Goal: Task Accomplishment & Management: Use online tool/utility

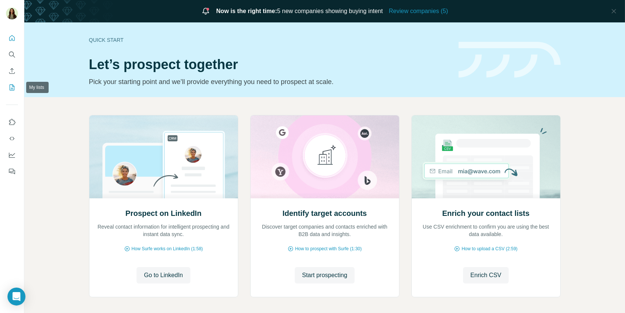
click at [14, 86] on icon "My lists" at bounding box center [12, 88] width 5 height 6
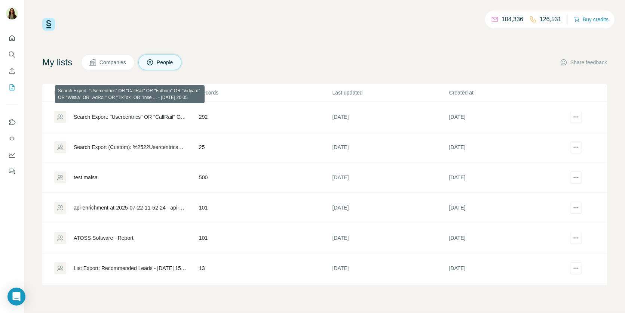
click at [114, 114] on div "Search Export: "Usercentrics" OR "CallRail" OR "Fathom" OR "Vidyard" OR "Wistia…" at bounding box center [130, 116] width 113 height 7
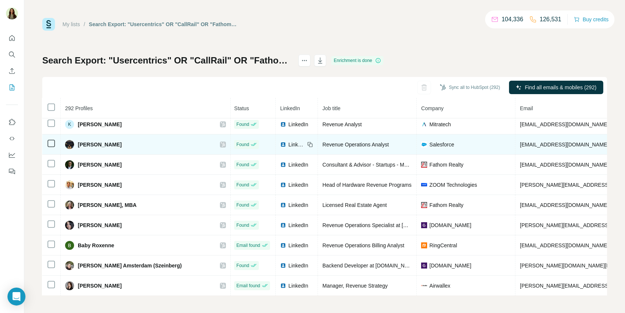
scroll to position [0, 1]
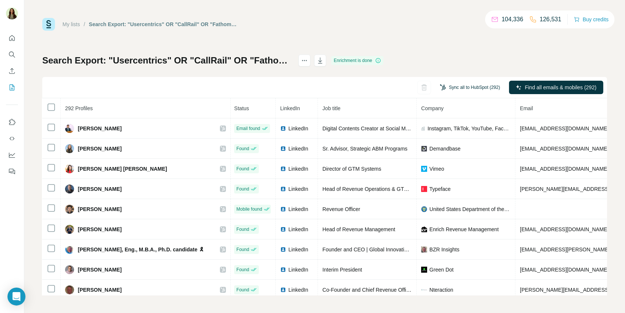
click at [454, 90] on button "Sync all to HubSpot (292)" at bounding box center [469, 87] width 71 height 11
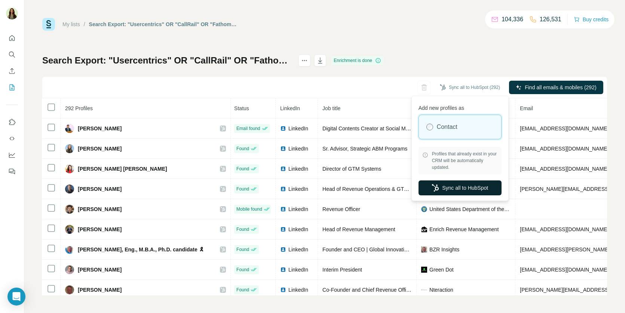
click at [446, 187] on button "Sync all to HubSpot" at bounding box center [459, 188] width 83 height 15
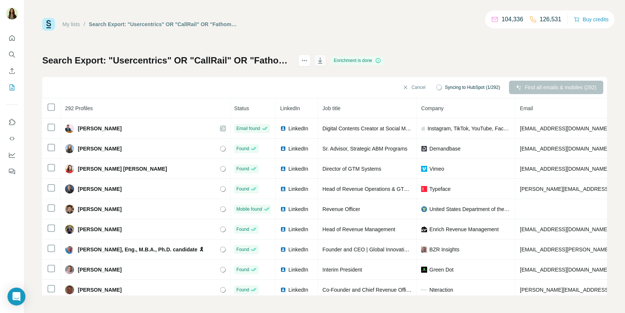
click at [322, 60] on icon "button" at bounding box center [320, 61] width 4 height 6
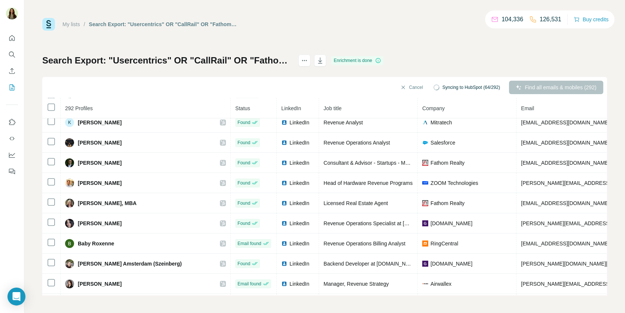
scroll to position [251, 0]
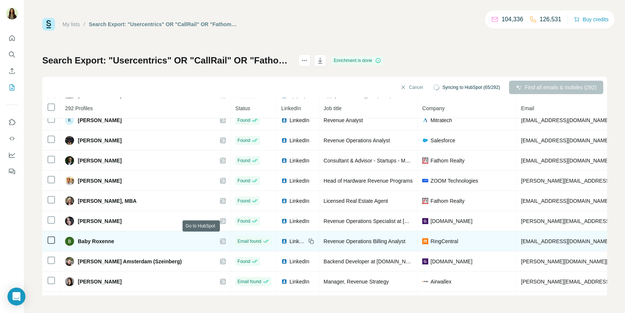
click at [221, 239] on icon at bounding box center [223, 241] width 4 height 4
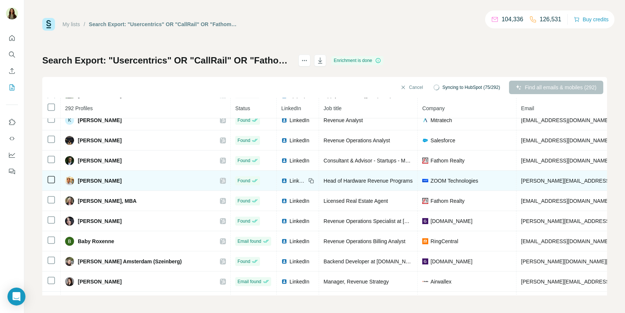
scroll to position [0, 0]
